Goal: Information Seeking & Learning: Learn about a topic

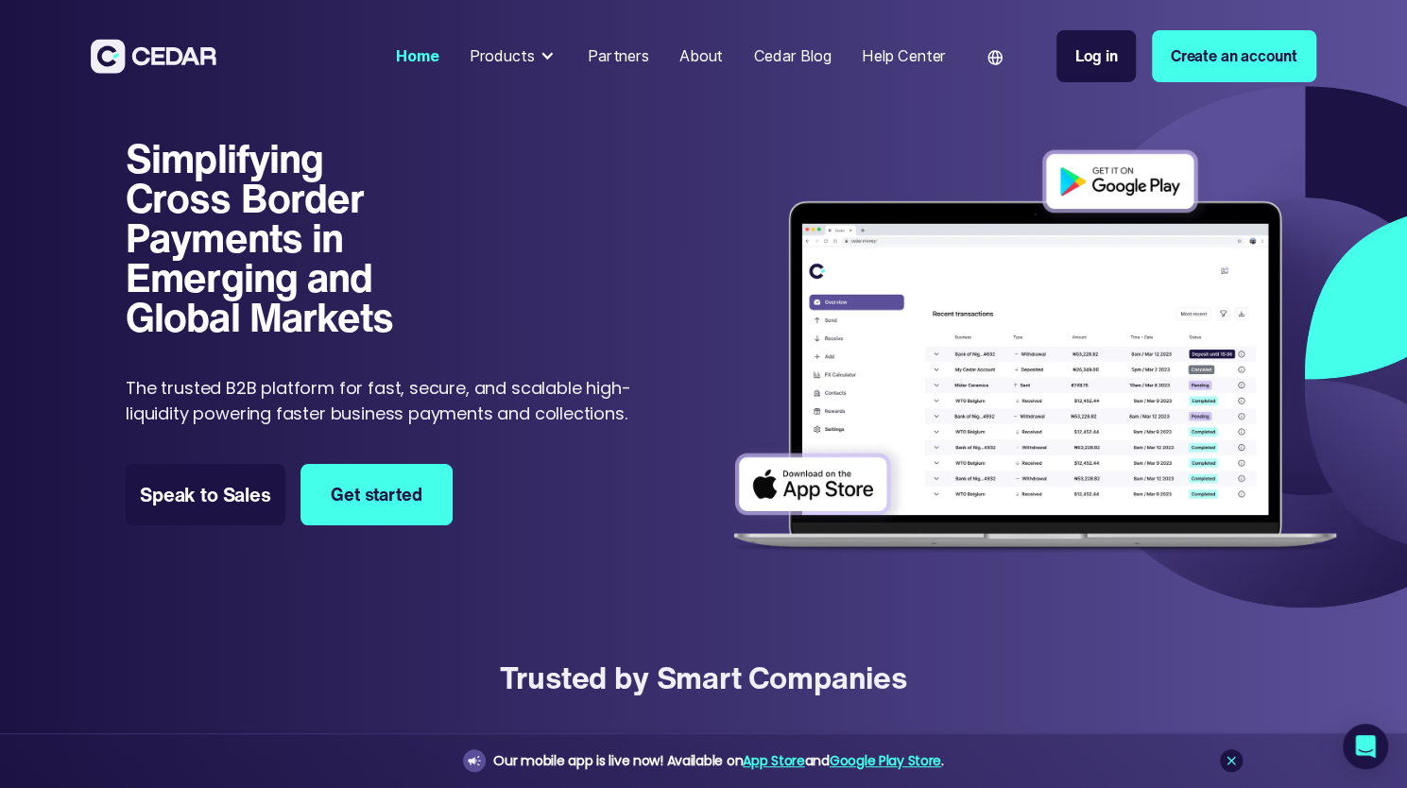
click at [686, 59] on div "About" at bounding box center [700, 55] width 43 height 23
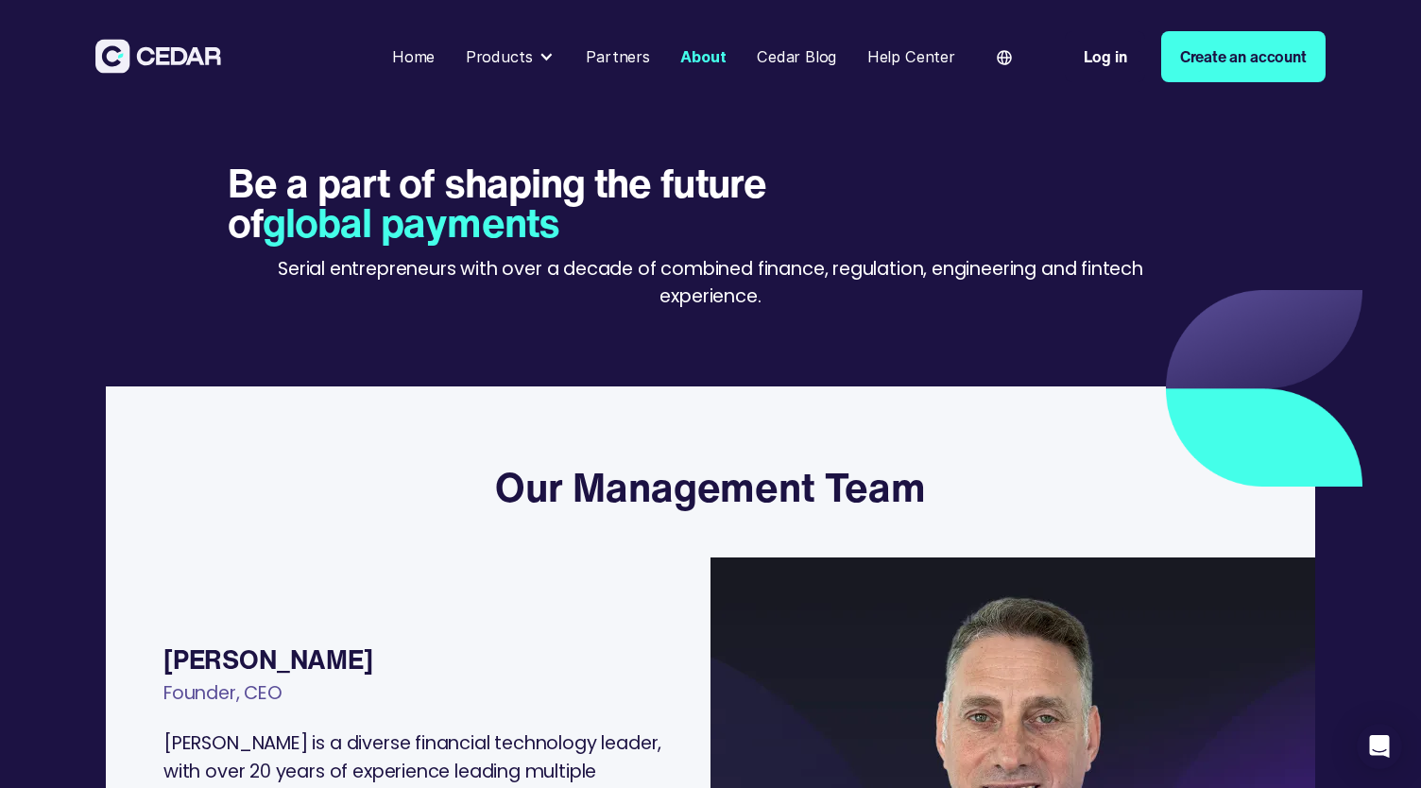
click at [533, 52] on div "Products" at bounding box center [499, 56] width 67 height 23
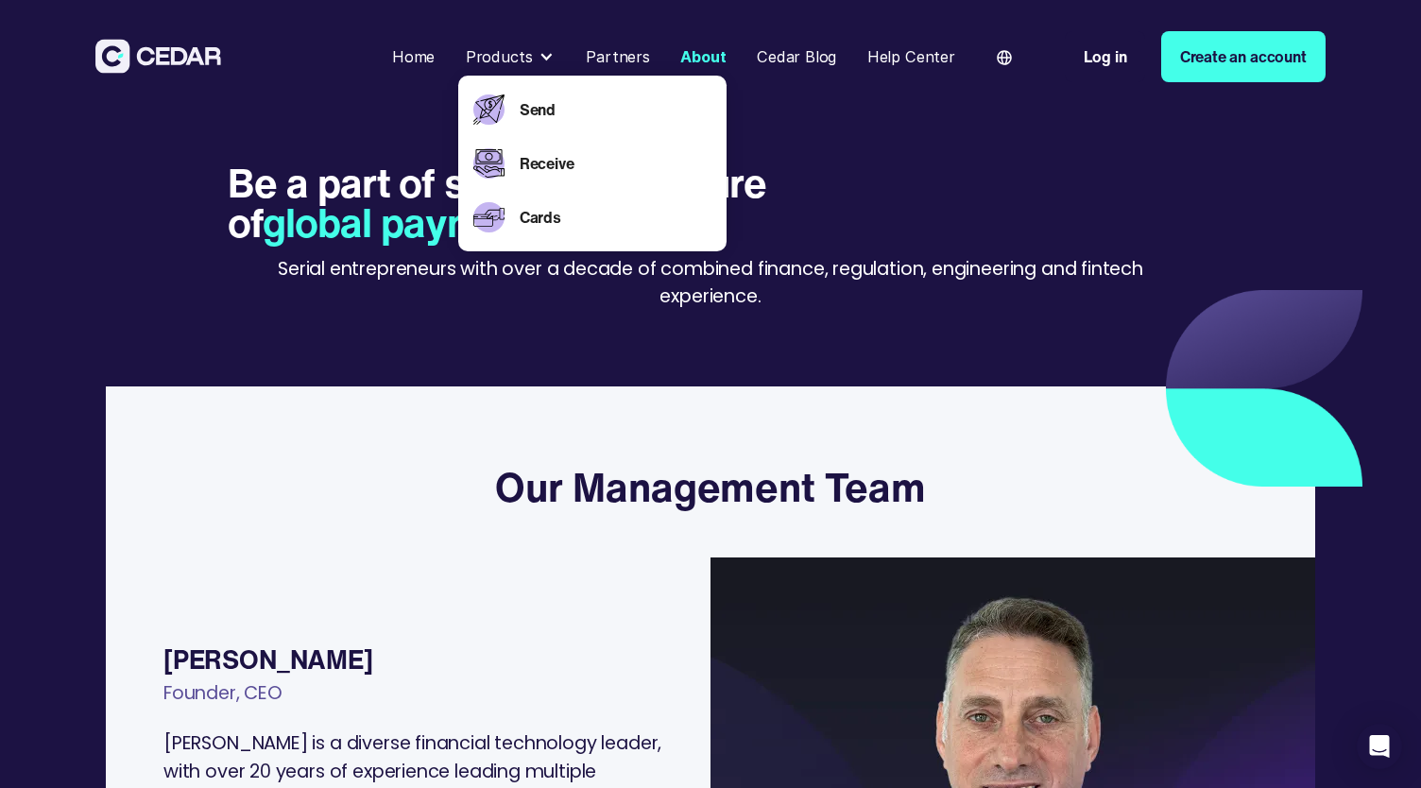
click at [425, 61] on div "Home" at bounding box center [413, 56] width 43 height 23
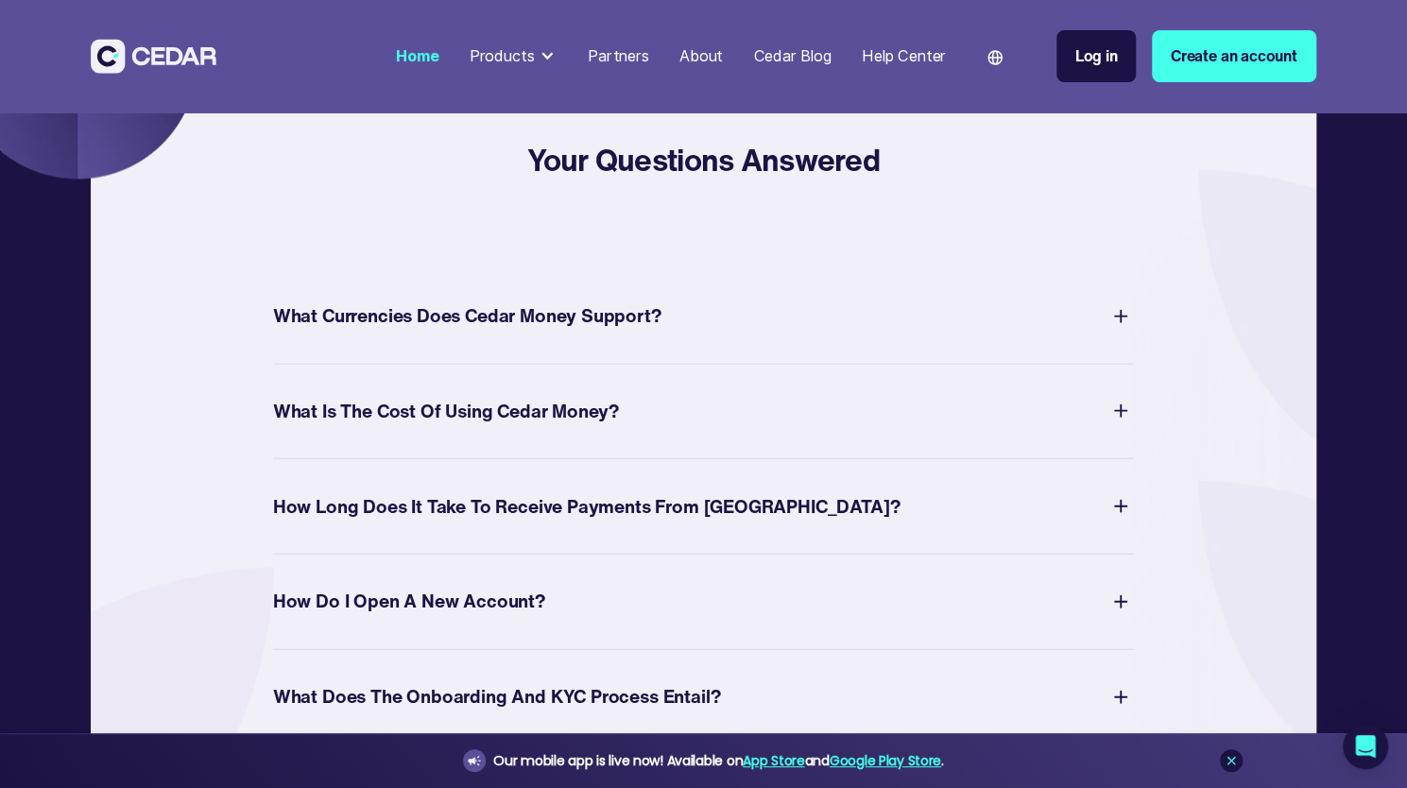
scroll to position [6636, 0]
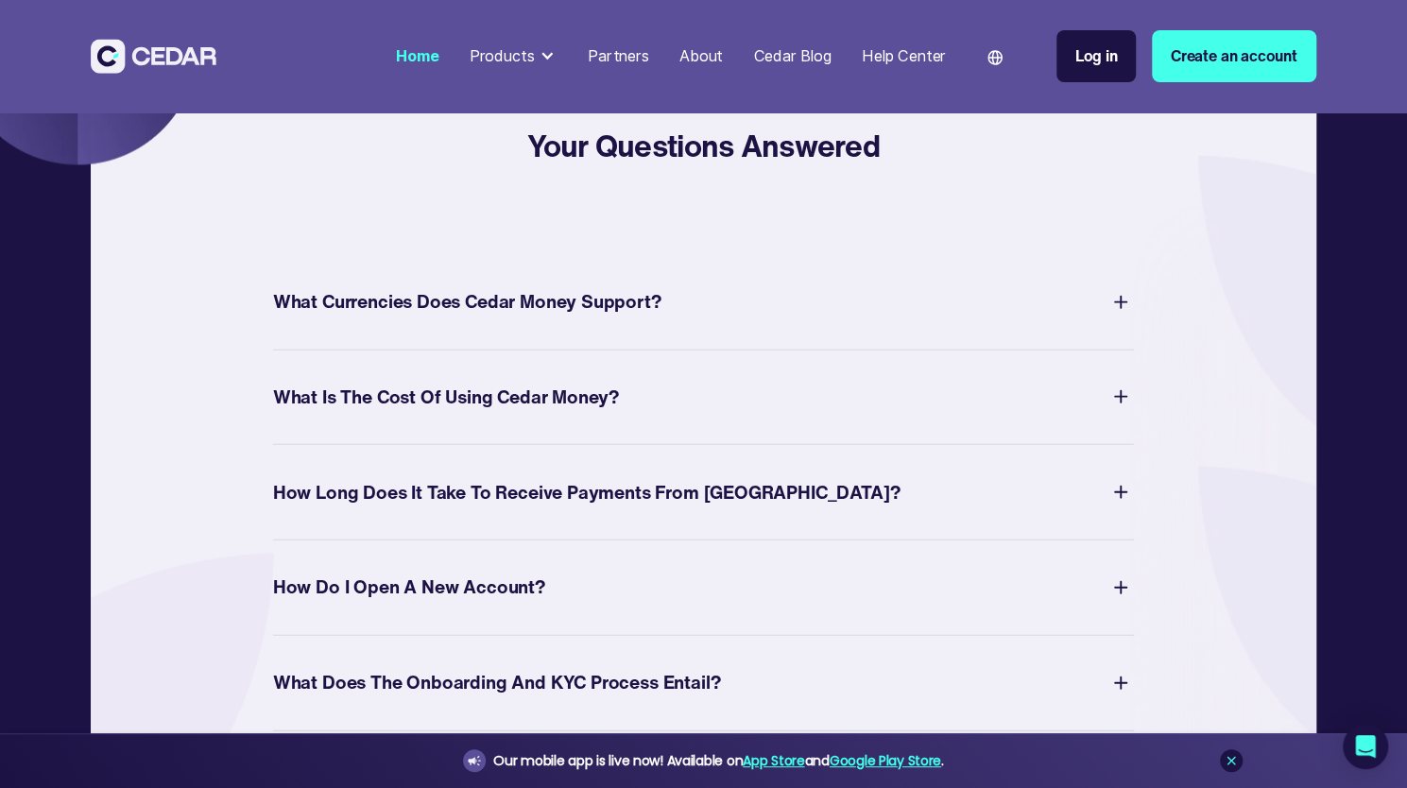
click at [626, 282] on div "What Currencies Does Cedar Money Support? Cedar supports a variety of currencie…" at bounding box center [703, 302] width 861 height 95
click at [636, 285] on div "What Currencies Does Cedar Money Support?" at bounding box center [467, 301] width 388 height 33
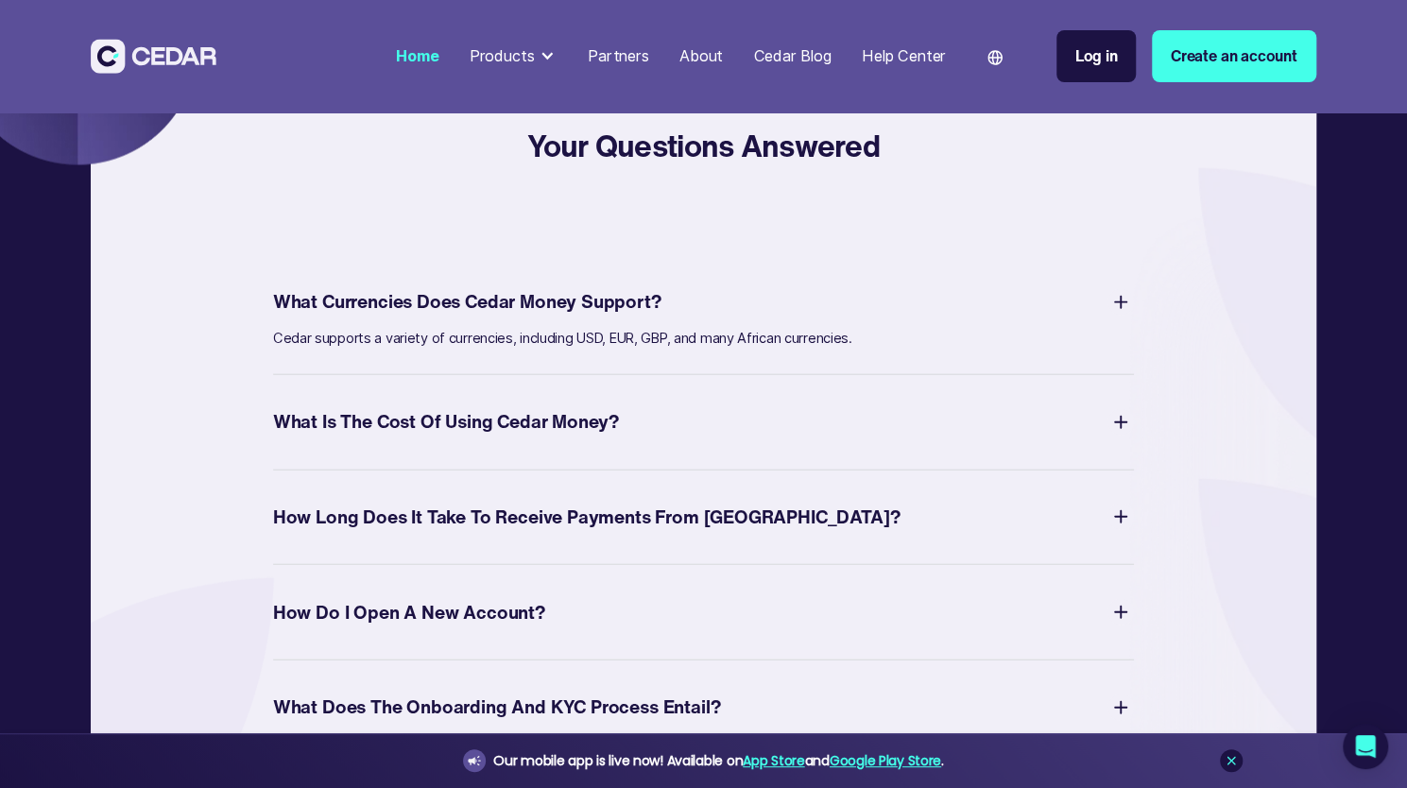
click at [650, 285] on div "What Currencies Does Cedar Money Support?" at bounding box center [467, 301] width 388 height 33
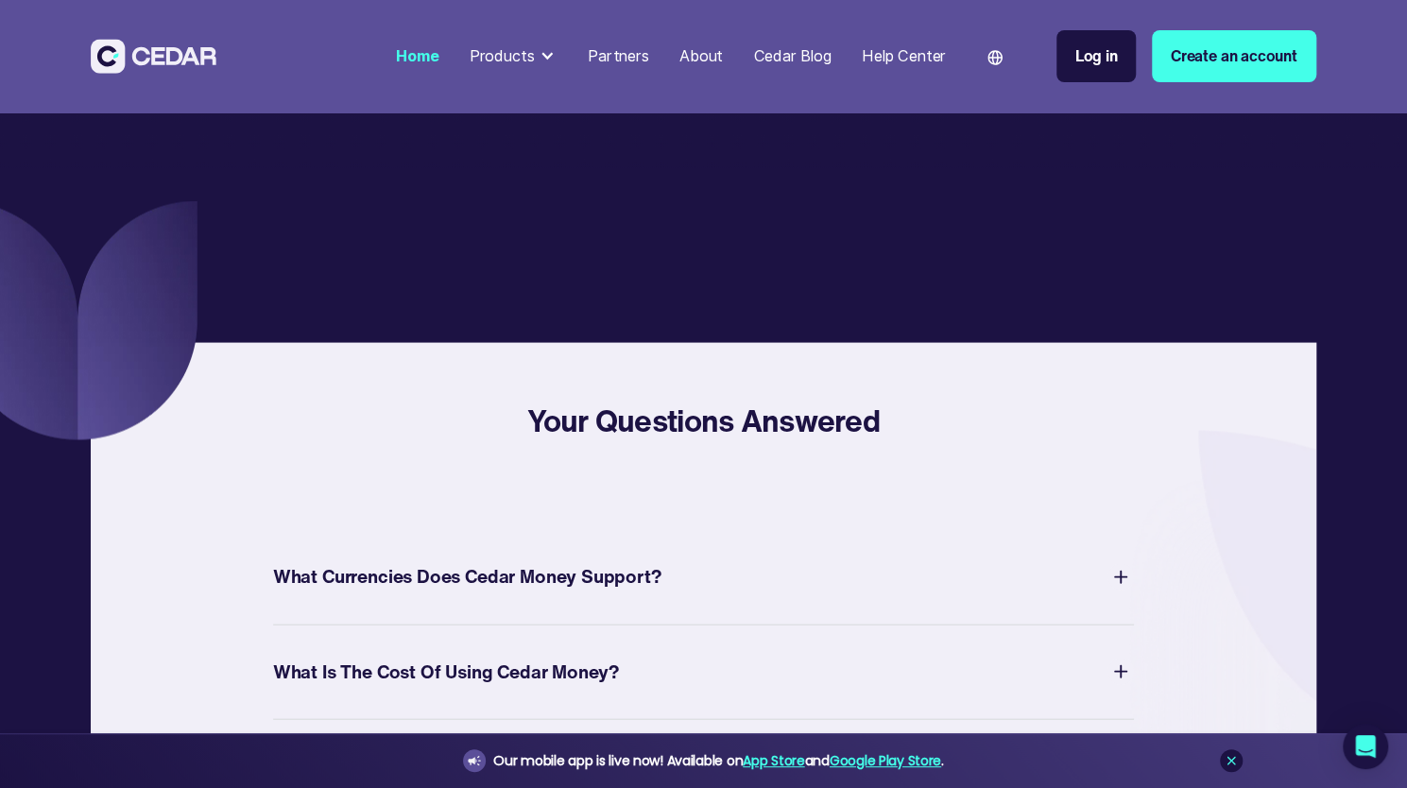
scroll to position [6395, 0]
